Goal: Task Accomplishment & Management: Use online tool/utility

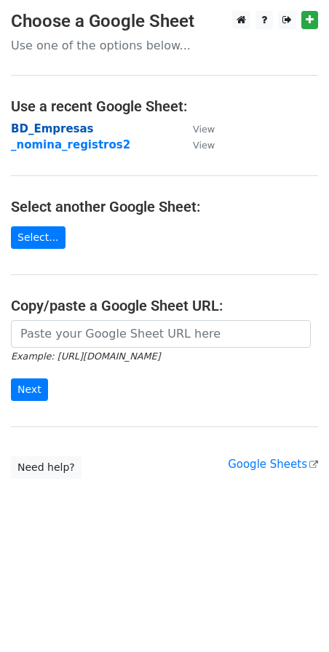
click at [48, 126] on strong "BD_Empresas" at bounding box center [52, 128] width 83 height 13
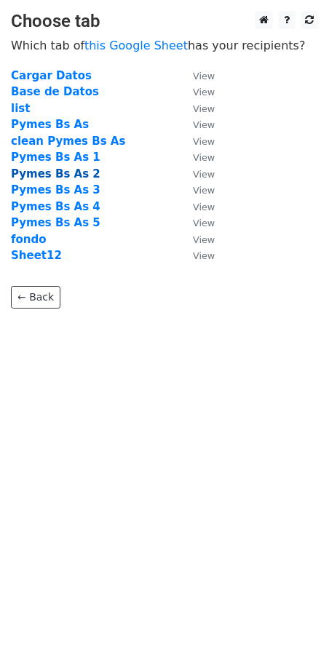
click at [79, 175] on strong "Pymes Bs As 2" at bounding box center [56, 173] width 90 height 13
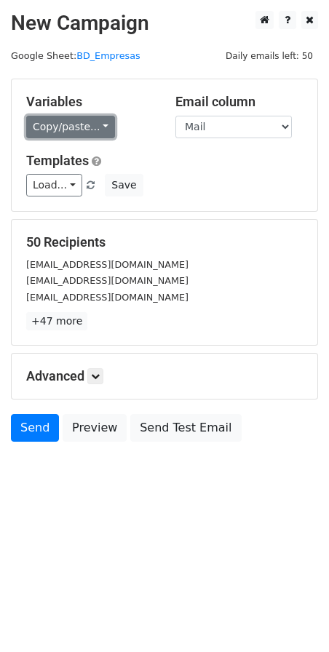
click at [87, 122] on link "Copy/paste..." at bounding box center [70, 127] width 89 height 23
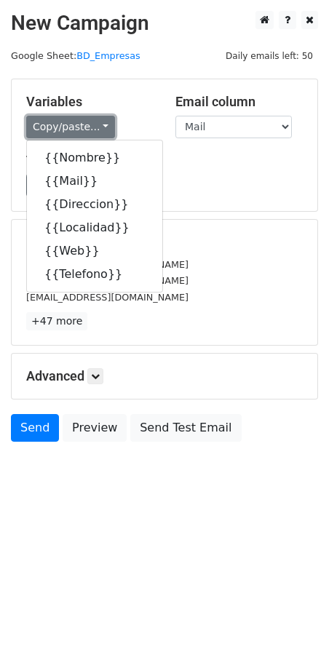
click at [87, 122] on link "Copy/paste..." at bounding box center [70, 127] width 89 height 23
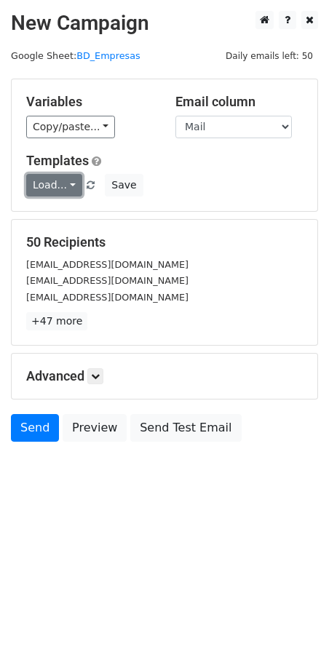
click at [67, 182] on link "Load..." at bounding box center [54, 185] width 56 height 23
click at [67, 213] on link "Primer mail" at bounding box center [84, 218] width 115 height 23
click at [99, 372] on icon at bounding box center [95, 376] width 9 height 9
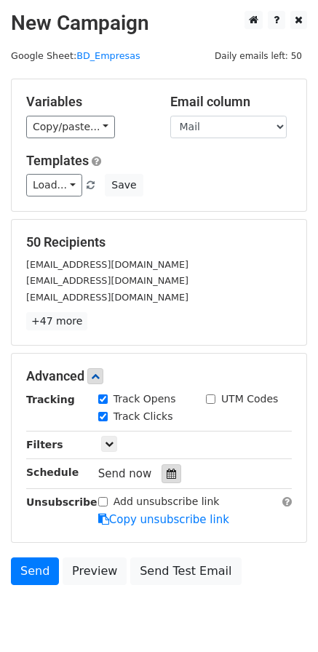
click at [168, 478] on icon at bounding box center [171, 474] width 9 height 10
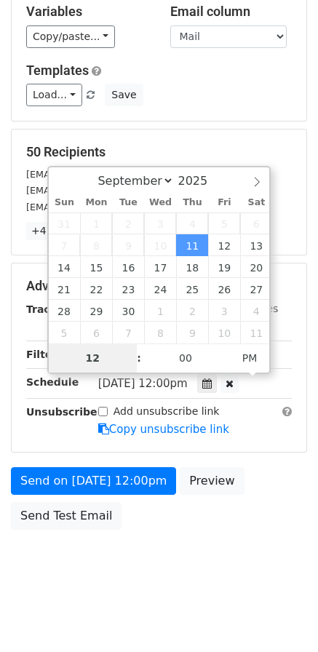
scroll to position [91, 0]
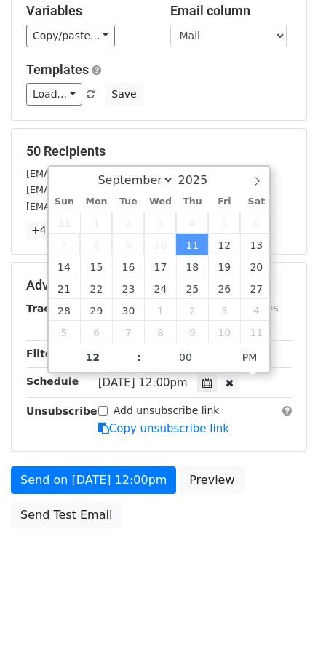
click at [163, 383] on span "[DATE] 12:00pm" at bounding box center [143, 382] width 90 height 13
type input "[DATE] 11:00"
type input "11"
click at [131, 365] on span at bounding box center [132, 364] width 10 height 15
type input "[DATE] 10:00"
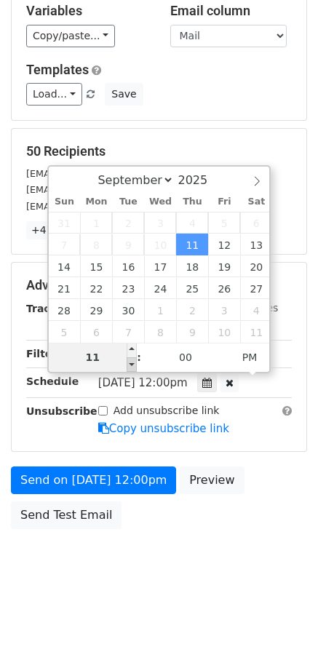
type input "10"
click at [131, 365] on span at bounding box center [132, 364] width 10 height 15
type input "[DATE] 09:00"
type input "09"
click at [131, 365] on span at bounding box center [132, 364] width 10 height 15
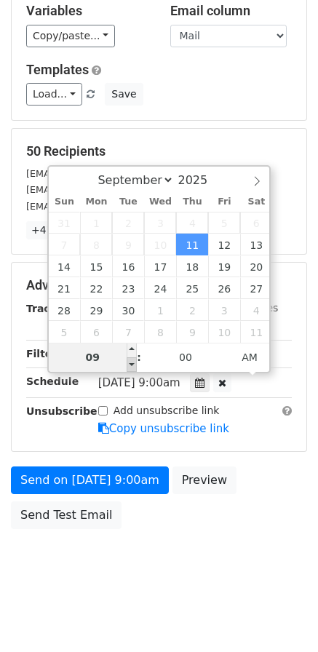
type input "[DATE] 08:00"
type input "08"
click at [135, 365] on span at bounding box center [132, 364] width 10 height 15
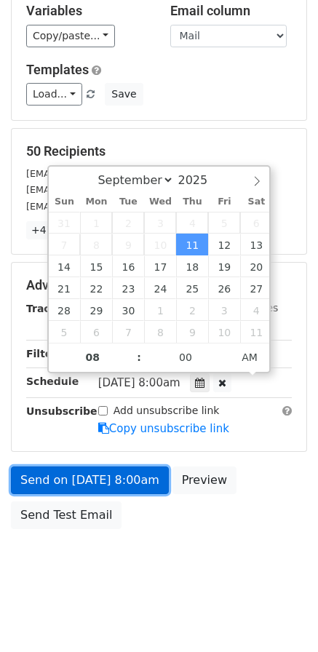
click at [90, 483] on link "Send on [DATE] 8:00am" at bounding box center [90, 480] width 158 height 28
